Goal: Information Seeking & Learning: Learn about a topic

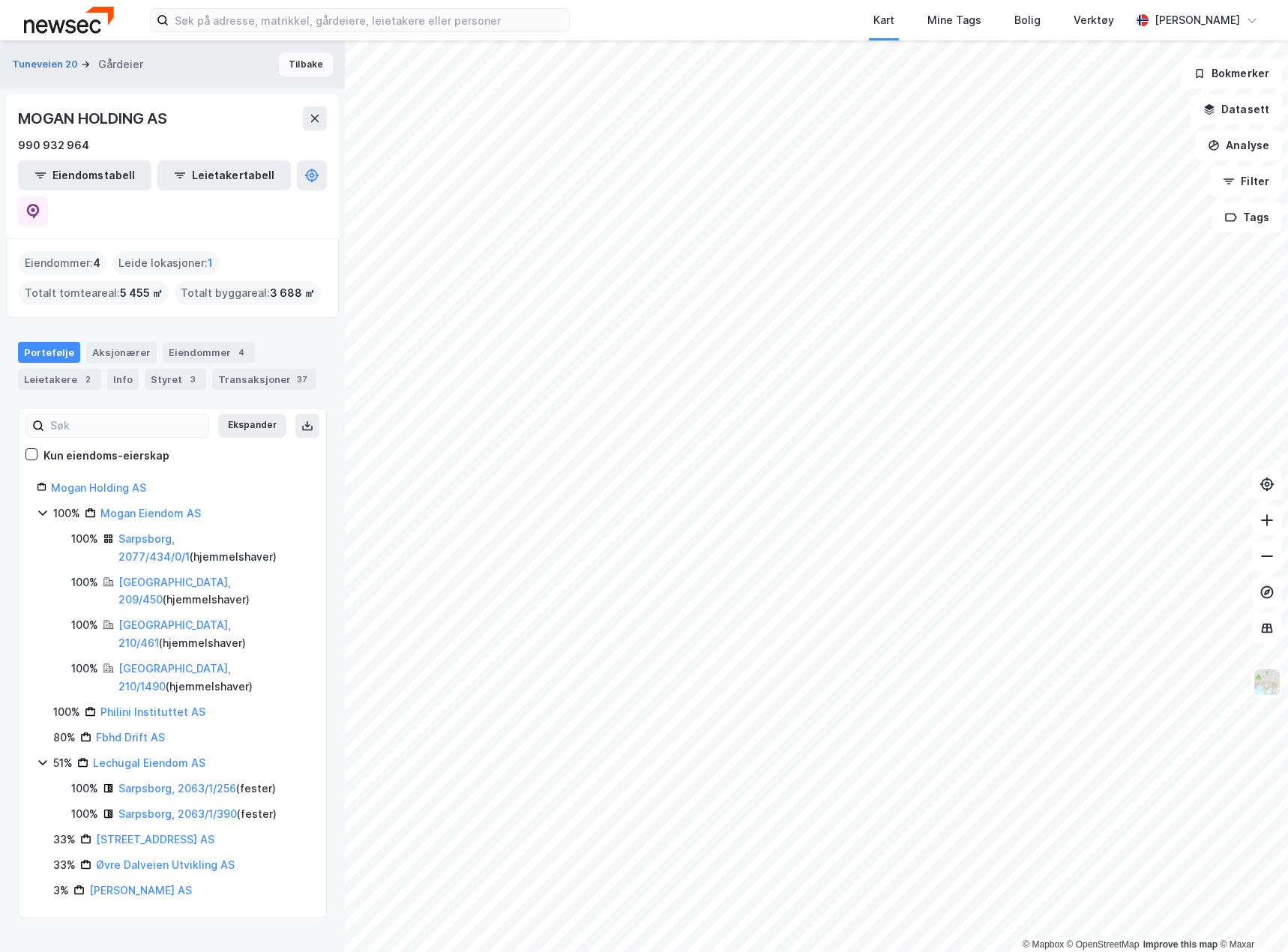
click at [287, 54] on button "Tilbake" at bounding box center [306, 64] width 54 height 24
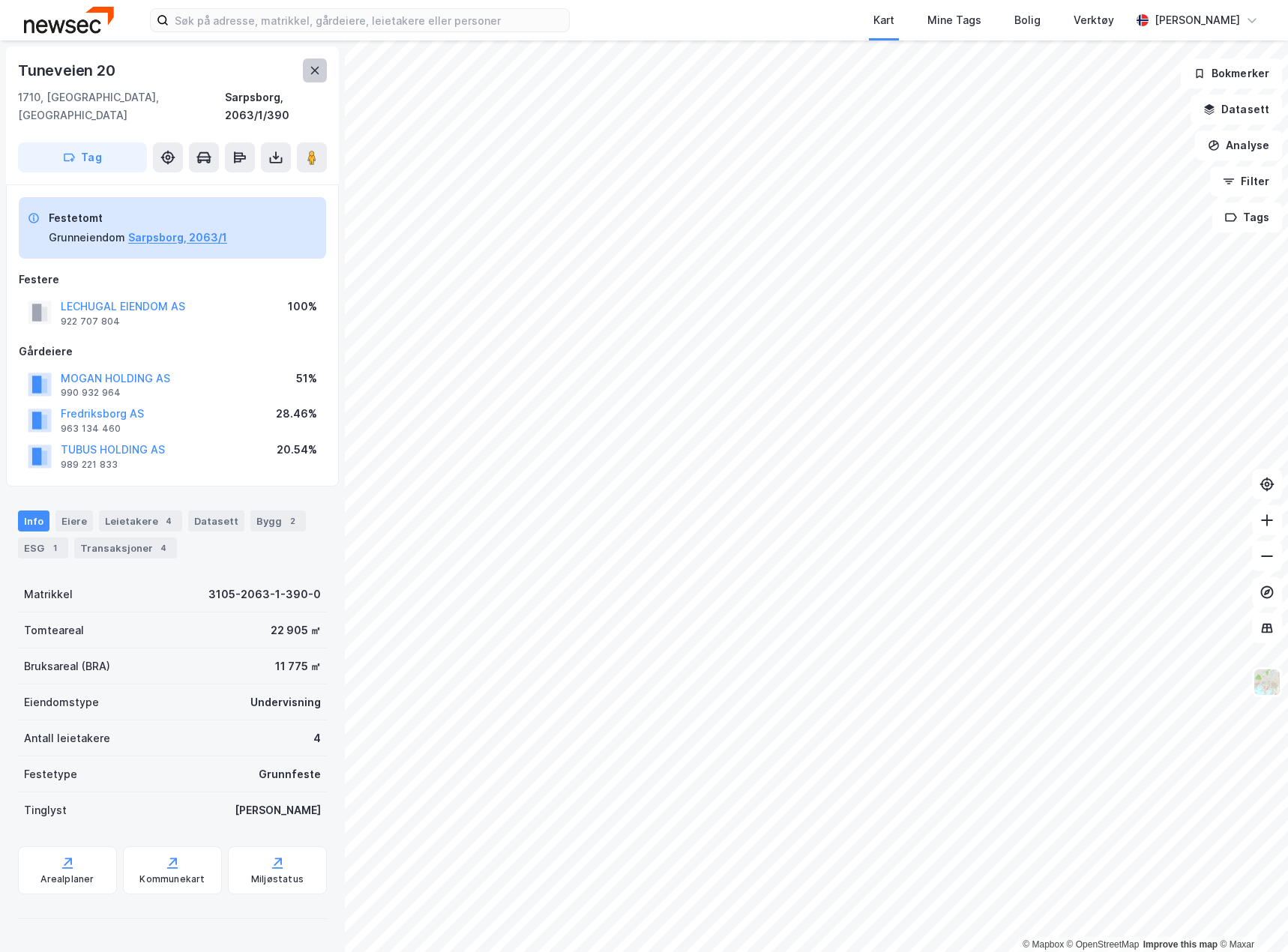
click at [313, 73] on icon at bounding box center [315, 70] width 8 height 8
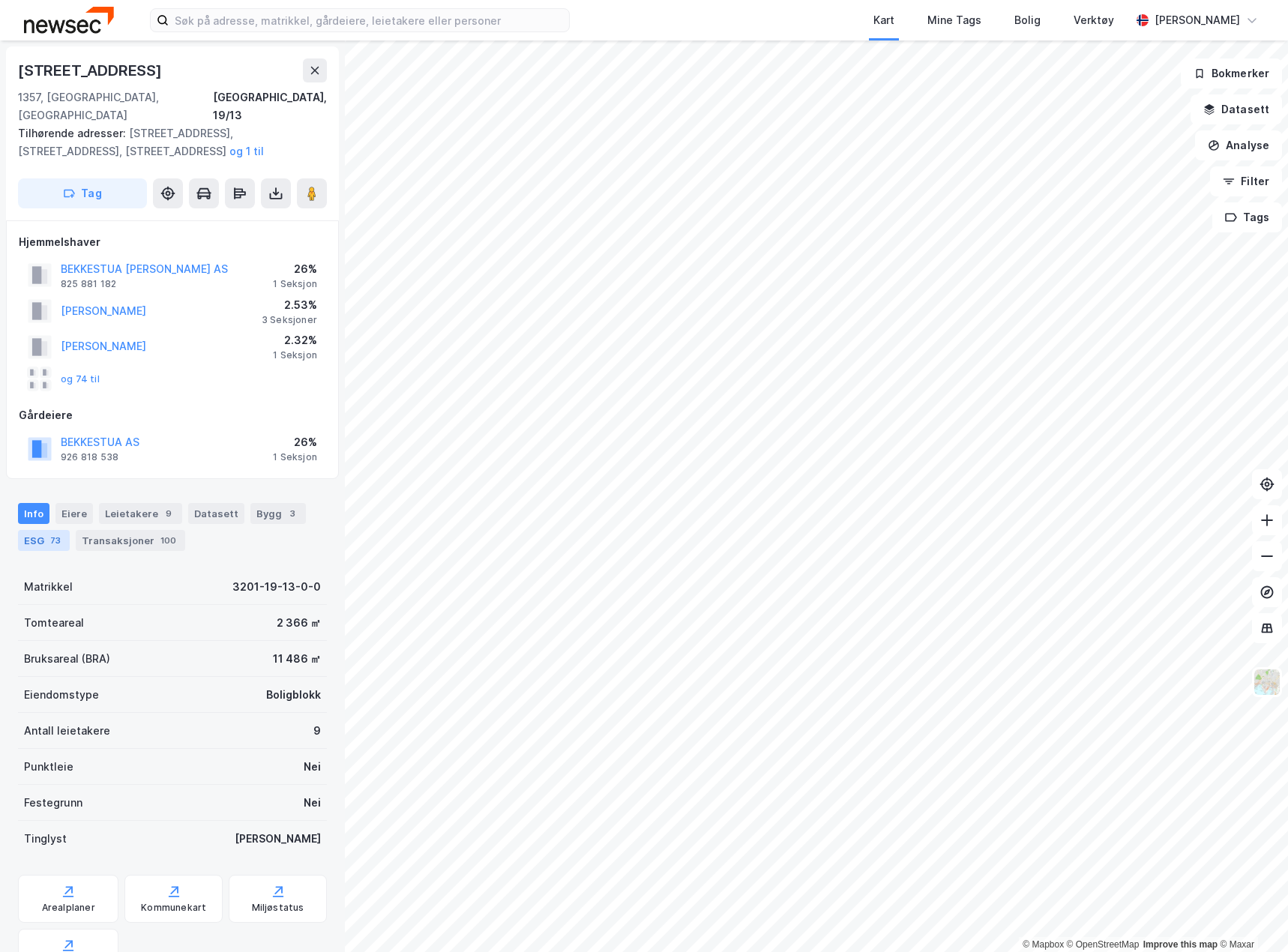
click at [44, 530] on div "ESG 73" at bounding box center [43, 541] width 51 height 21
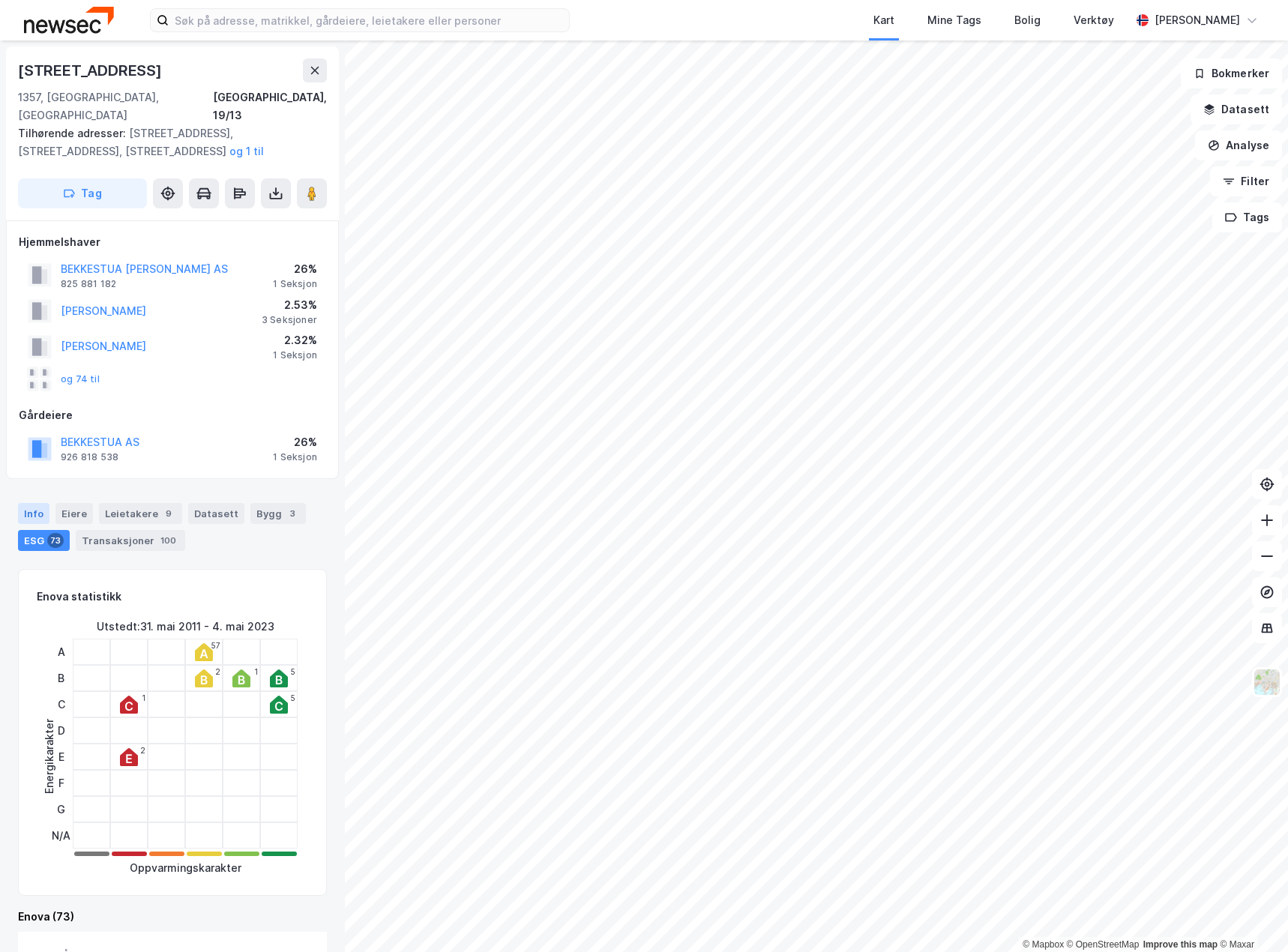
click at [30, 503] on div "Info" at bounding box center [33, 514] width 31 height 21
